Goal: Information Seeking & Learning: Learn about a topic

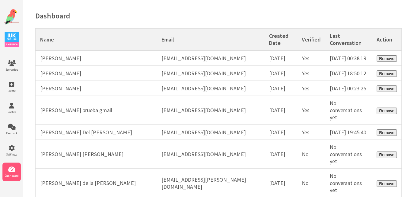
scroll to position [14221, 0]
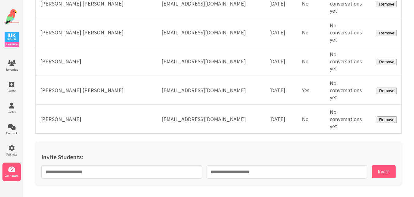
click at [11, 10] on img at bounding box center [11, 16] width 15 height 15
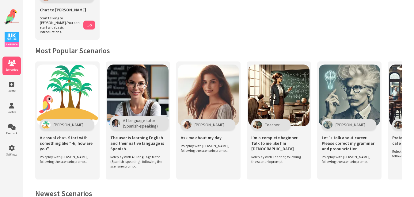
scroll to position [81, 0]
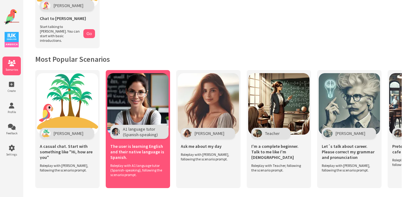
click at [145, 85] on img at bounding box center [137, 103] width 61 height 61
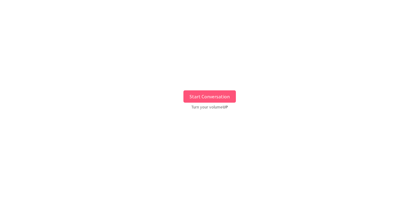
click at [201, 94] on button "Start Conversation" at bounding box center [209, 96] width 52 height 12
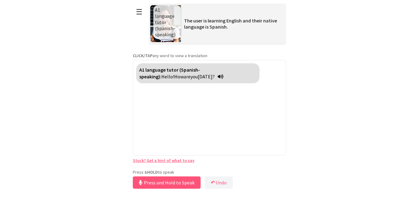
click at [155, 169] on div "Press & HOLD to speak Press and Hold to Speak ↶ Undo Save No voice detected. Ho…" at bounding box center [209, 179] width 153 height 21
drag, startPoint x: 152, startPoint y: 182, endPoint x: 155, endPoint y: 175, distance: 8.1
click at [155, 175] on div "Press & HOLD to speak Release to Stop Speaking ↶ Undo Save No voice detected. H…" at bounding box center [209, 179] width 153 height 21
click at [156, 179] on button "Release to Stop Speaking" at bounding box center [166, 182] width 66 height 12
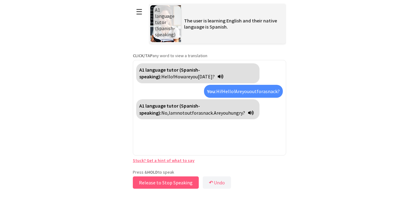
click at [156, 179] on button "Release to Stop Speaking" at bounding box center [166, 182] width 66 height 12
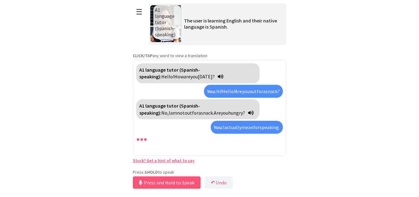
scroll to position [2, 0]
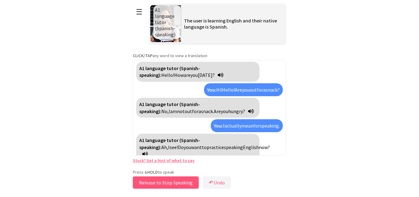
click at [145, 184] on button "Release to Stop Speaking" at bounding box center [166, 182] width 66 height 12
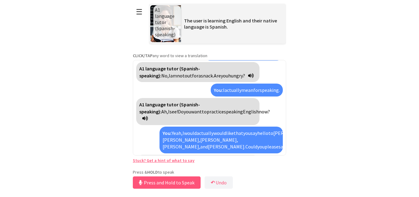
scroll to position [58, 0]
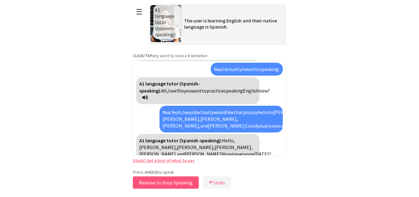
click at [162, 183] on button "Release to Stop Speaking" at bounding box center [166, 182] width 66 height 12
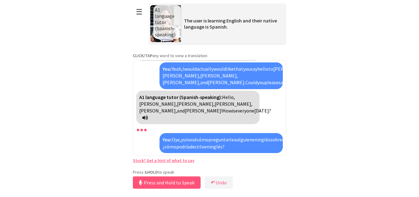
scroll to position [115, 0]
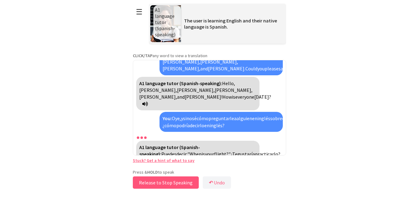
click at [162, 183] on button "Release to Stop Speaking" at bounding box center [166, 182] width 66 height 12
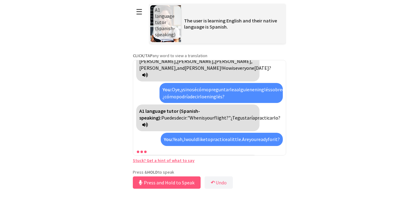
scroll to position [158, 0]
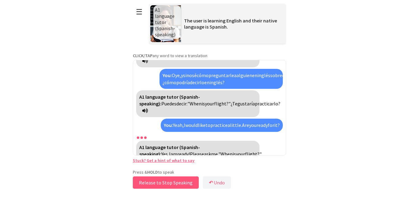
click at [165, 179] on button "Release to Stop Speaking" at bounding box center [166, 182] width 66 height 12
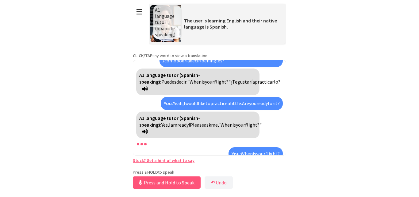
scroll to position [201, 0]
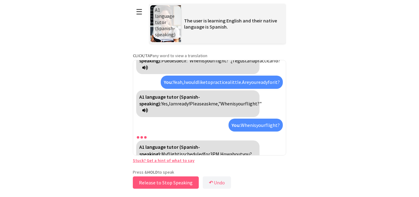
click at [191, 178] on button "Release to Stop Speaking" at bounding box center [166, 182] width 66 height 12
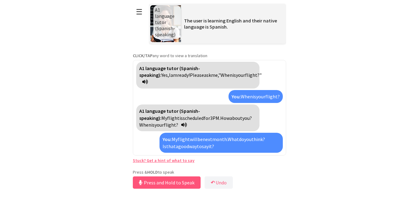
scroll to position [257, 0]
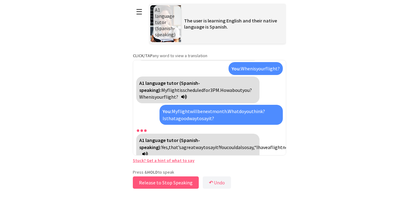
click at [179, 178] on button "Release to Stop Speaking" at bounding box center [166, 182] width 66 height 12
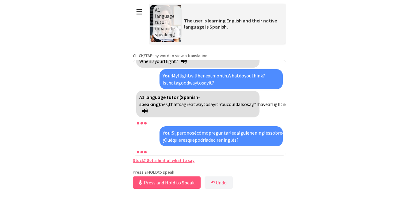
scroll to position [327, 0]
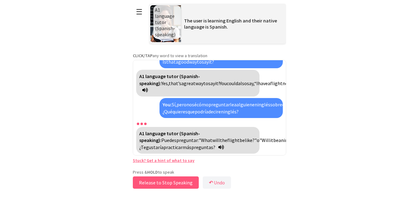
click at [154, 182] on button "Release to Stop Speaking" at bounding box center [166, 182] width 66 height 12
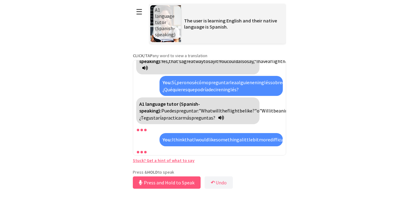
scroll to position [645, 0]
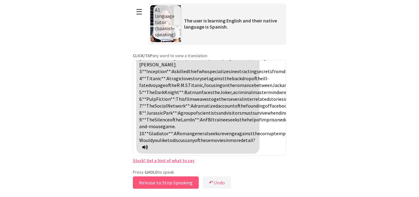
click at [184, 181] on button "Release to Stop Speaking" at bounding box center [166, 182] width 66 height 12
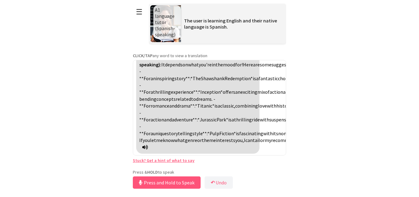
scroll to position [784, 0]
